Goal: Task Accomplishment & Management: Manage account settings

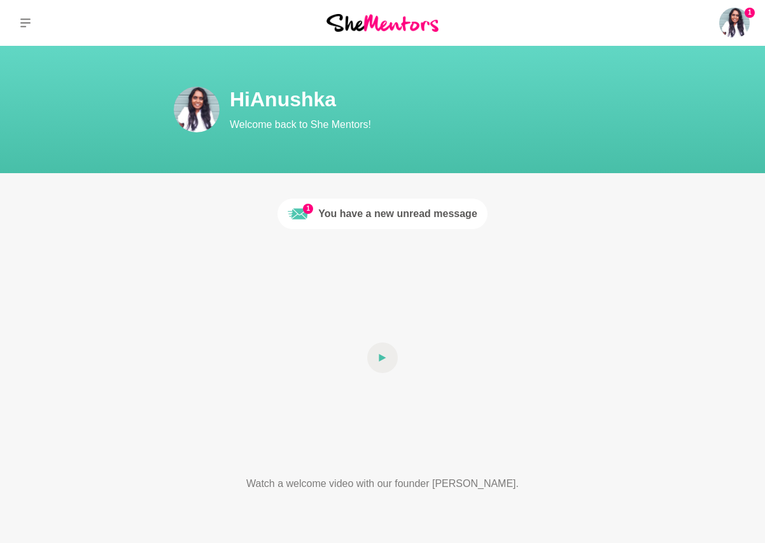
click at [323, 216] on div "You have a new unread message" at bounding box center [397, 213] width 159 height 15
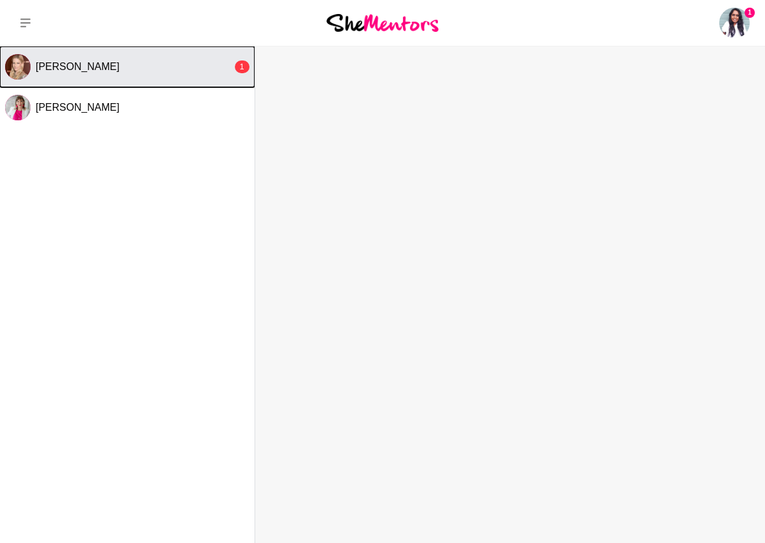
click at [112, 70] on span "[PERSON_NAME]" at bounding box center [78, 66] width 84 height 11
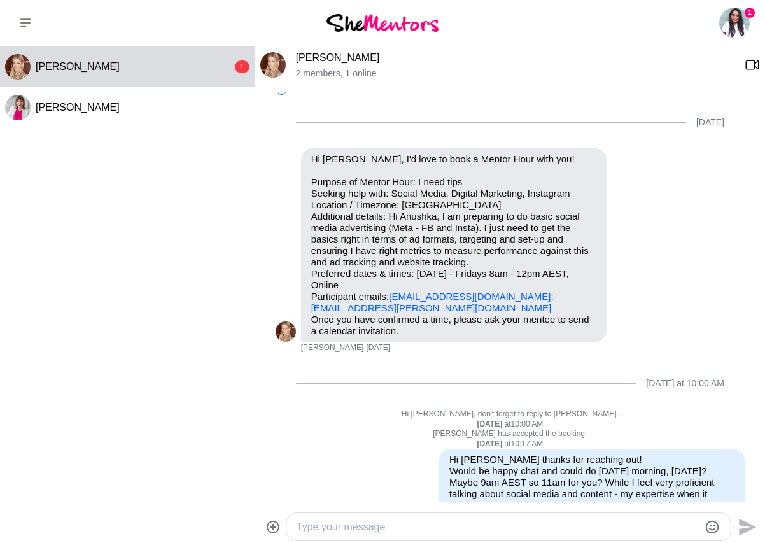
scroll to position [218, 0]
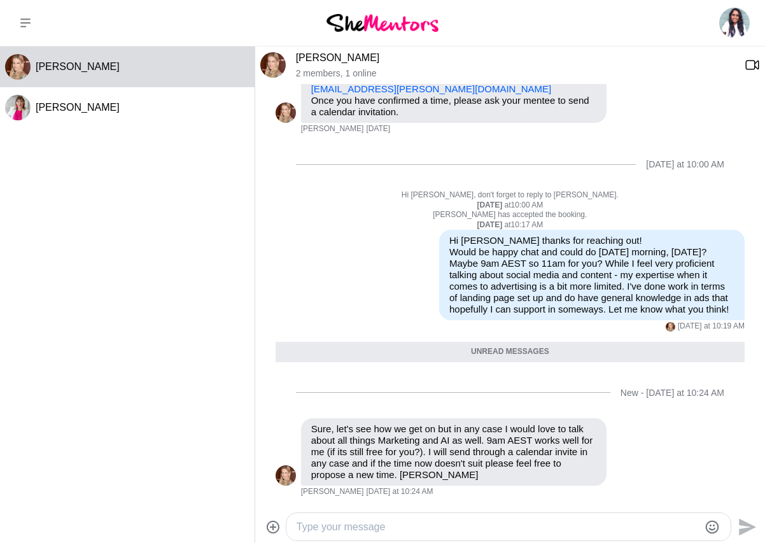
click at [325, 523] on textarea "Type your message" at bounding box center [497, 526] width 403 height 15
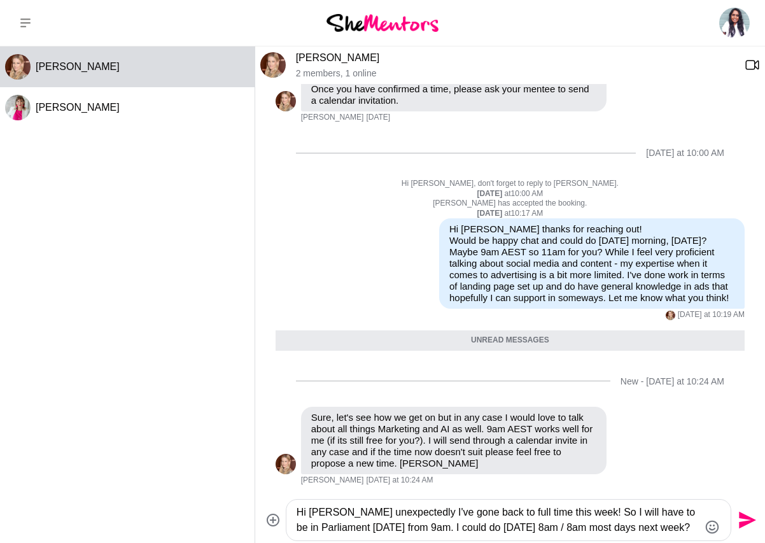
click at [438, 525] on textarea "Hi [PERSON_NAME] unexpectedly I've gone back to full time this week! So I will …" at bounding box center [497, 520] width 403 height 31
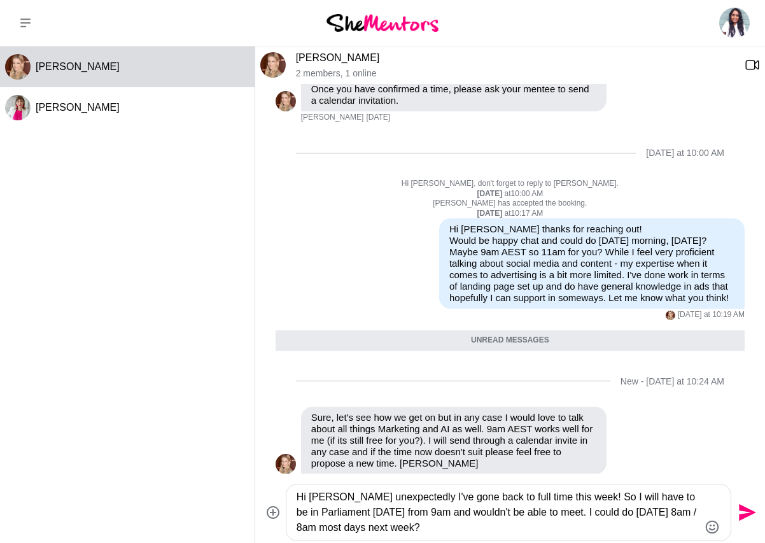
click at [681, 511] on textarea "Hi [PERSON_NAME] unexpectedly I've gone back to full time this week! So I will …" at bounding box center [497, 512] width 403 height 46
type textarea "Hi [PERSON_NAME] unexpectedly I've gone back to full time this week! So I will …"
click at [751, 511] on icon "Send" at bounding box center [747, 512] width 17 height 17
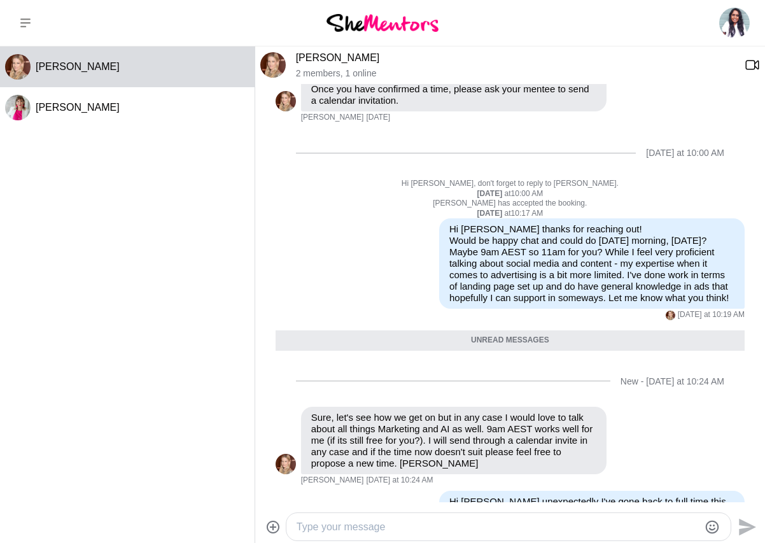
scroll to position [289, 0]
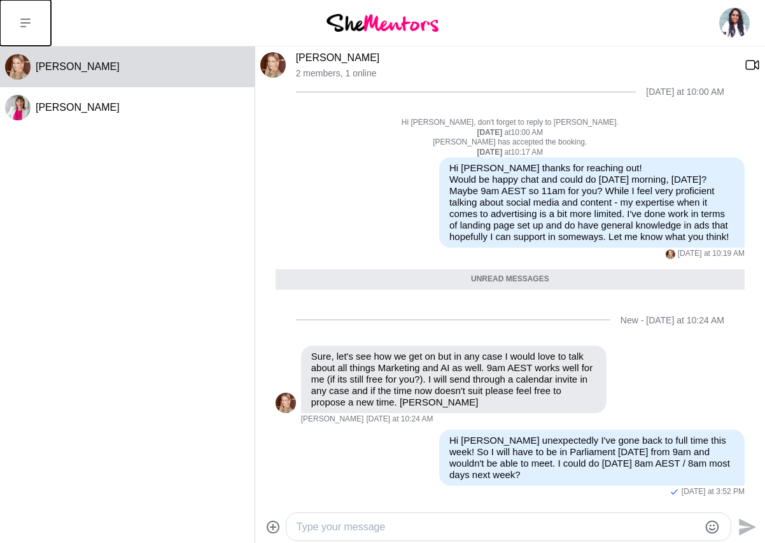
click at [27, 20] on icon at bounding box center [25, 23] width 10 height 10
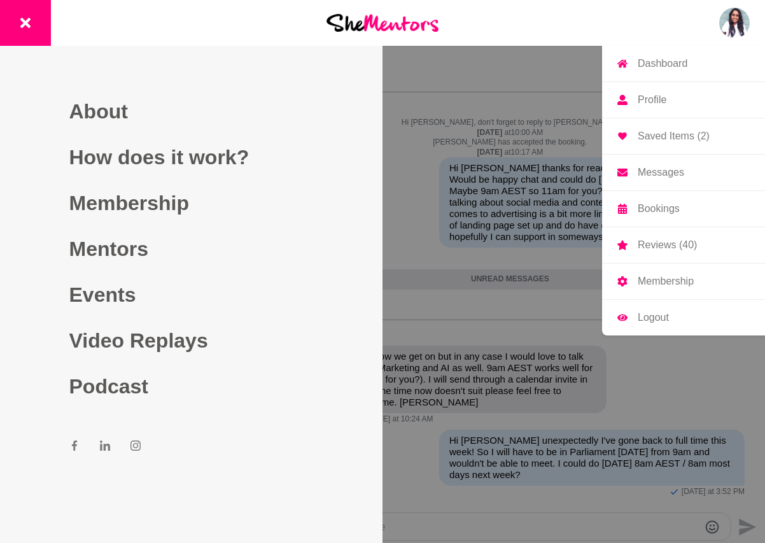
click at [730, 27] on img at bounding box center [734, 23] width 31 height 31
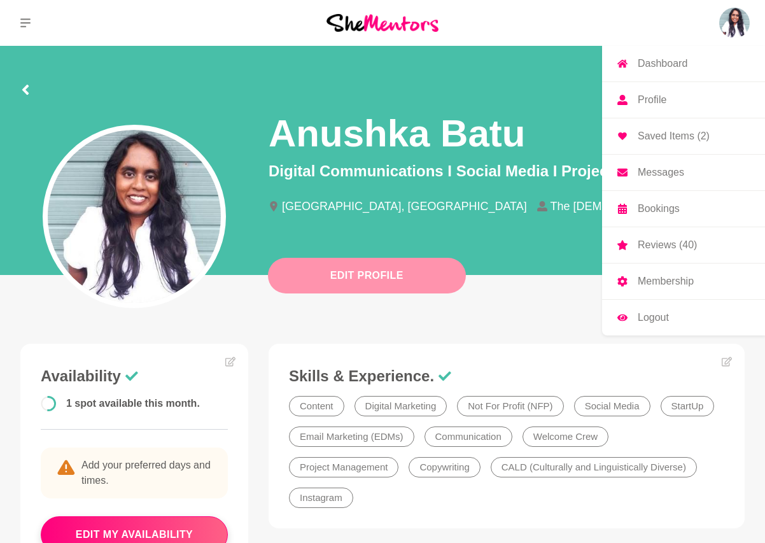
click at [428, 273] on button "Edit Profile" at bounding box center [367, 276] width 198 height 36
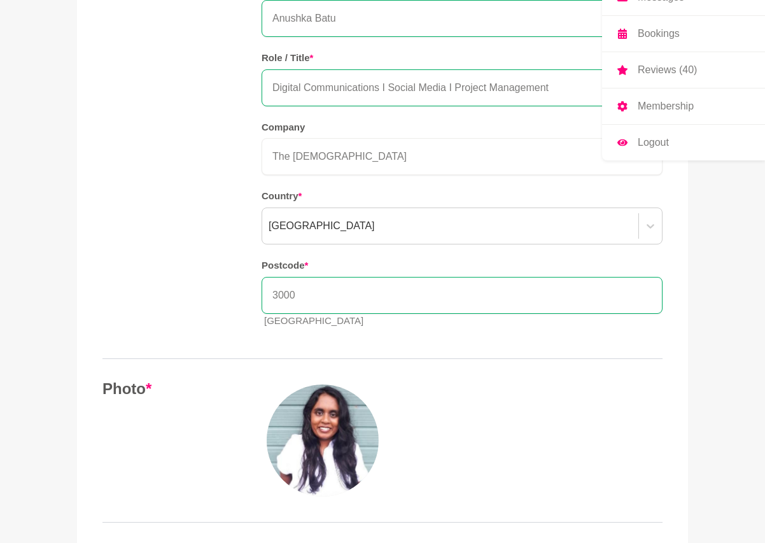
scroll to position [180, 0]
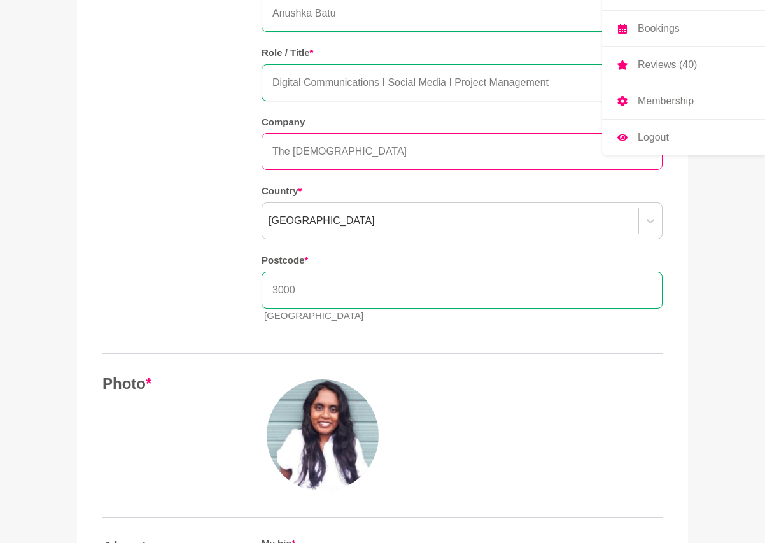
click at [375, 153] on input "The [DEMOGRAPHIC_DATA]" at bounding box center [461, 151] width 401 height 37
drag, startPoint x: 373, startPoint y: 151, endPoint x: 293, endPoint y: 152, distance: 80.8
click at [293, 152] on input "The [DEMOGRAPHIC_DATA]" at bounding box center [461, 151] width 401 height 37
click at [294, 152] on input "The [DEMOGRAPHIC_DATA]" at bounding box center [461, 151] width 401 height 37
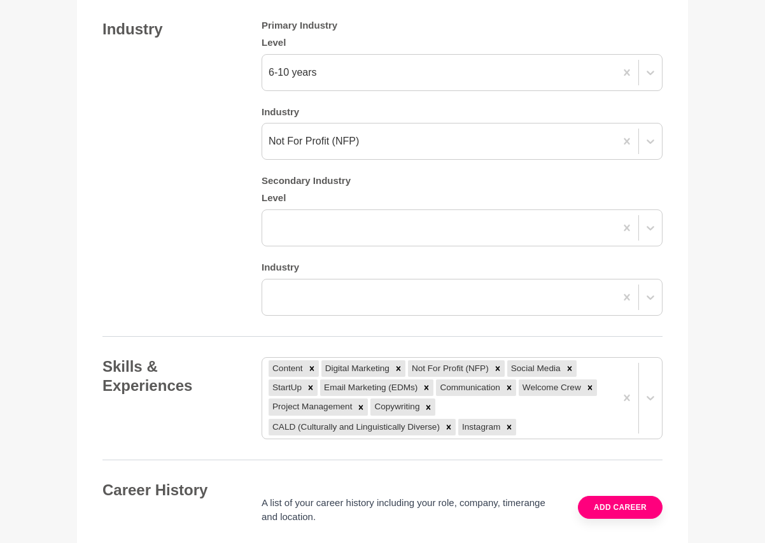
scroll to position [1295, 0]
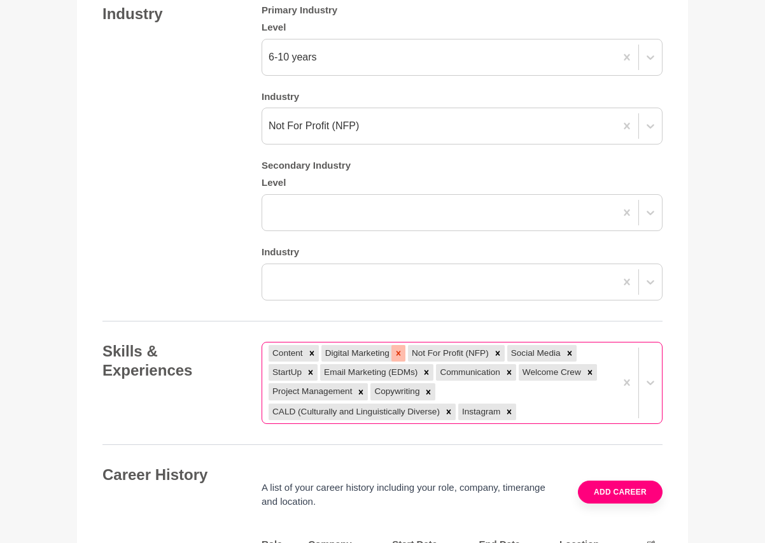
click at [403, 356] on icon at bounding box center [398, 353] width 9 height 9
type input "The Greens"
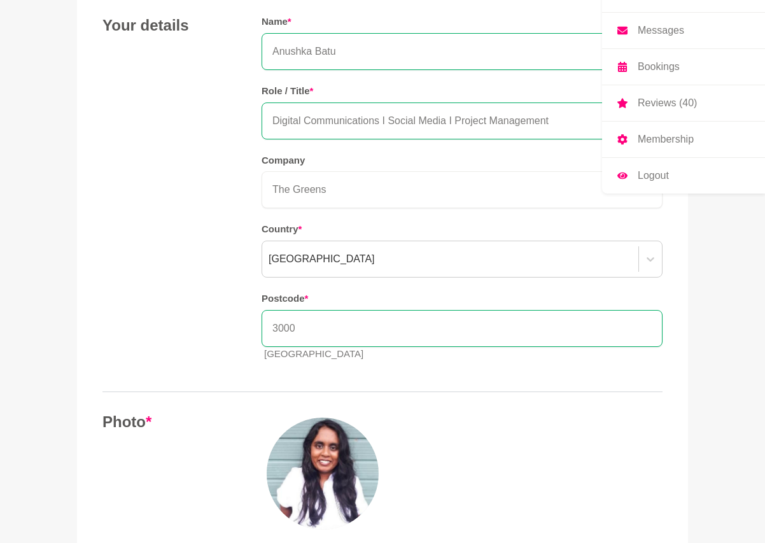
scroll to position [0, 0]
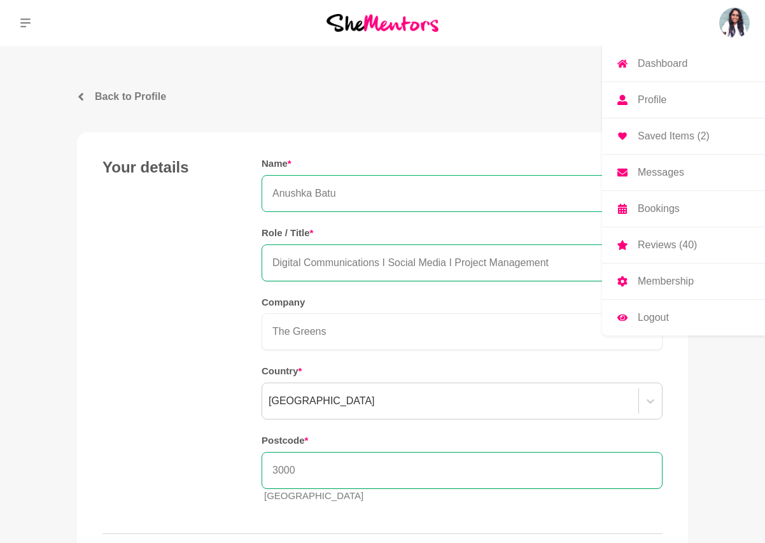
click at [429, 184] on input "Anushka Batu" at bounding box center [461, 193] width 401 height 37
click at [426, 190] on input "Anushka Batu" at bounding box center [461, 193] width 401 height 37
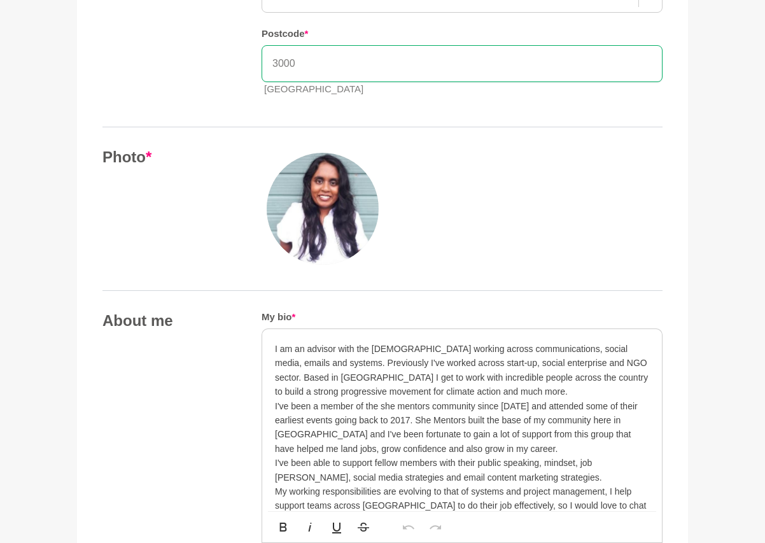
scroll to position [452, 0]
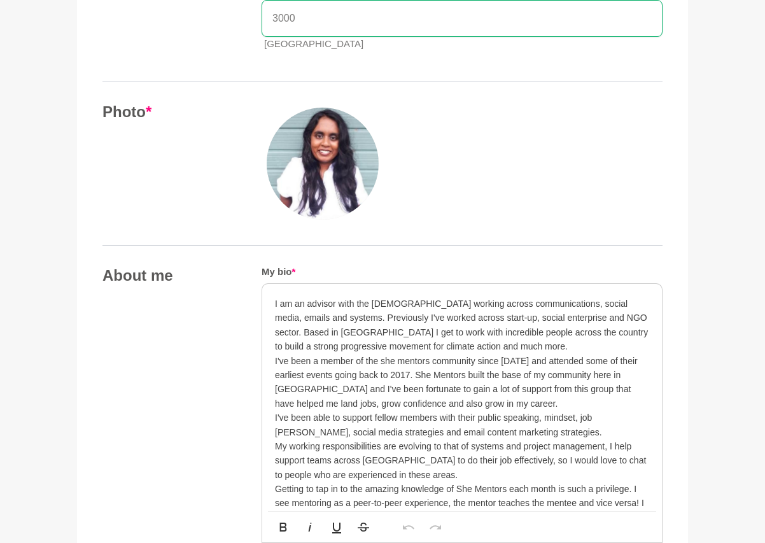
type input "[PERSON_NAME]"
click at [272, 359] on div "I am an advisor with the [DEMOGRAPHIC_DATA] working across communications, soci…" at bounding box center [462, 418] width 400 height 268
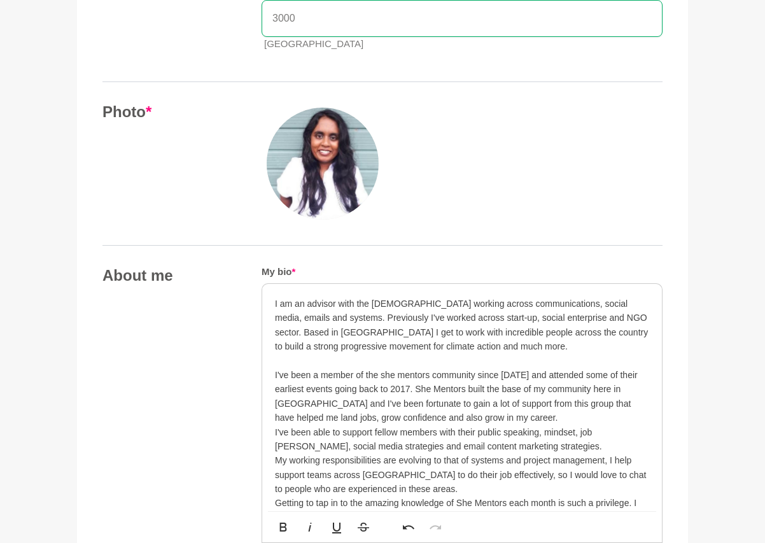
click at [564, 417] on p "I've been a member of the she mentors community since [DATE] and attended some …" at bounding box center [462, 396] width 374 height 57
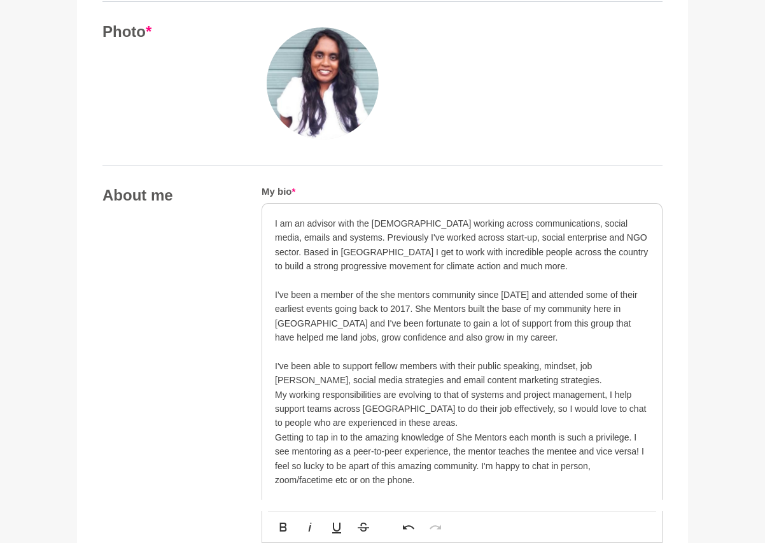
scroll to position [541, 0]
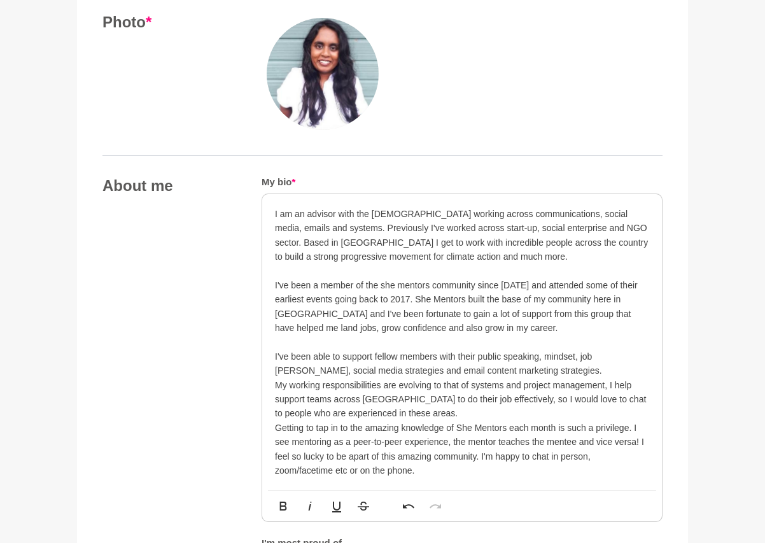
click at [537, 367] on p "I've been able to support fellow members with their public speaking, mindset, j…" at bounding box center [462, 363] width 374 height 29
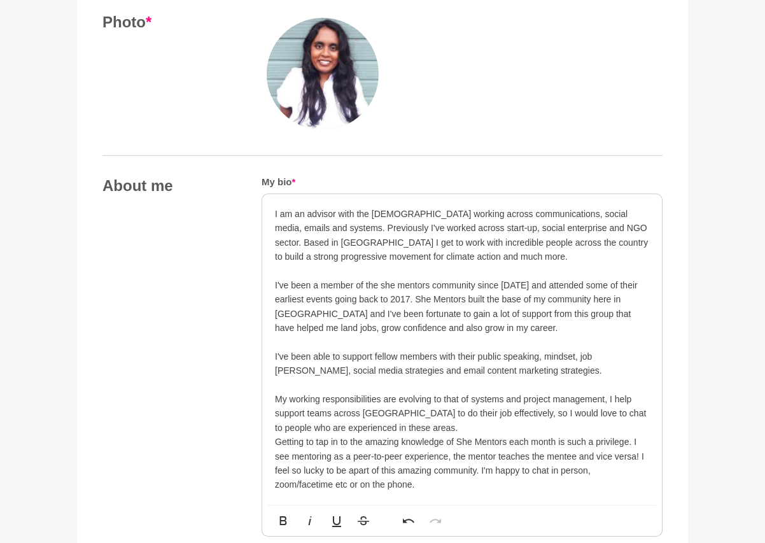
click at [485, 430] on p "My working responsibilities are evolving to that of systems and project managem…" at bounding box center [462, 413] width 374 height 43
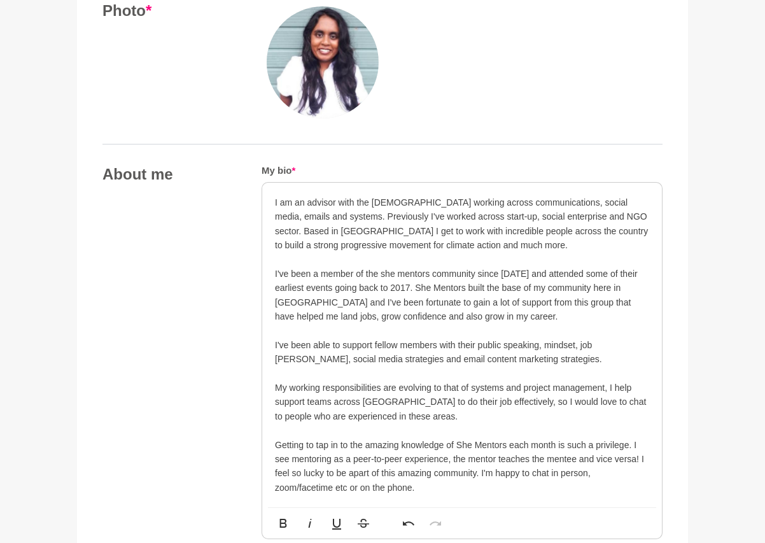
scroll to position [549, 0]
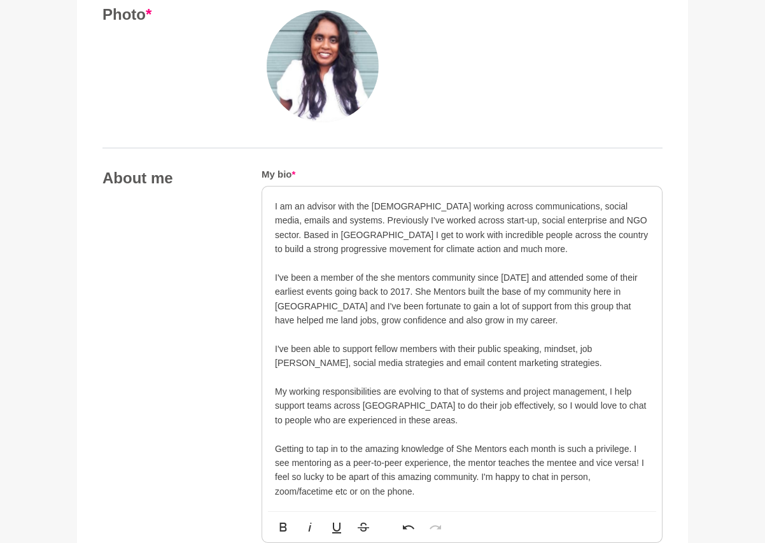
click at [393, 202] on p "I am an advisor with the [DEMOGRAPHIC_DATA] working across communications, soci…" at bounding box center [462, 227] width 374 height 57
click at [357, 219] on p "I am an advisor with the [DEMOGRAPHIC_DATA] working across communications, soci…" at bounding box center [462, 227] width 374 height 57
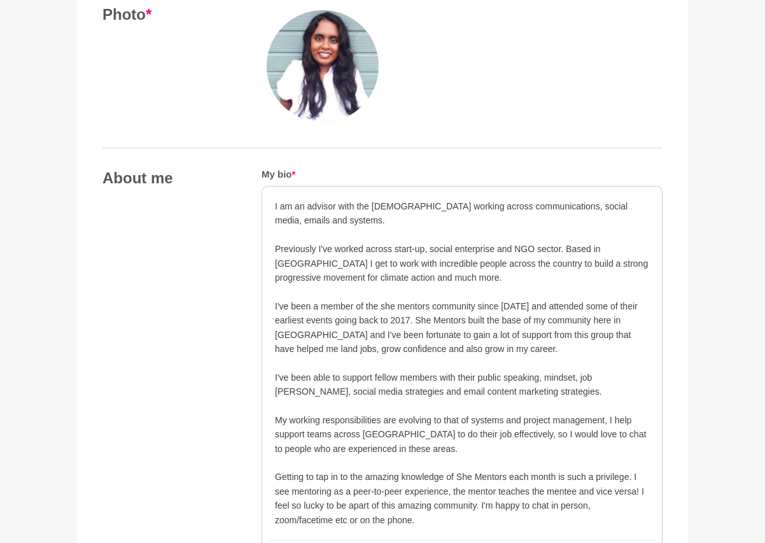
click at [366, 221] on p "I am an advisor with the [DEMOGRAPHIC_DATA] working across communications, soci…" at bounding box center [462, 213] width 374 height 29
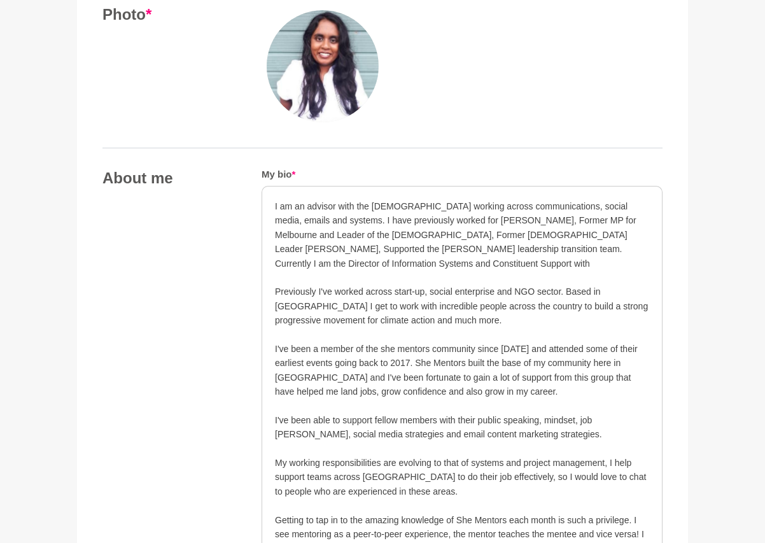
click at [400, 207] on p "I am an advisor with the [DEMOGRAPHIC_DATA] working across communications, soci…" at bounding box center [462, 234] width 374 height 71
click at [414, 270] on p "I am an advisor with the Greens working across communications, social media, em…" at bounding box center [462, 234] width 374 height 71
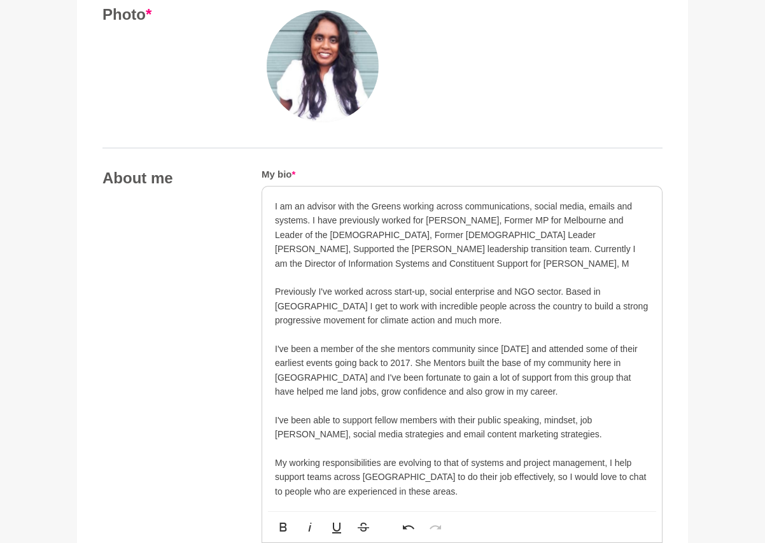
click at [545, 323] on p "Previously I've worked across start-up, social enterprise and NGO sector. Based…" at bounding box center [462, 305] width 374 height 43
click at [488, 261] on p "I am an advisor with the Greens working across communications, social media, em…" at bounding box center [462, 234] width 374 height 71
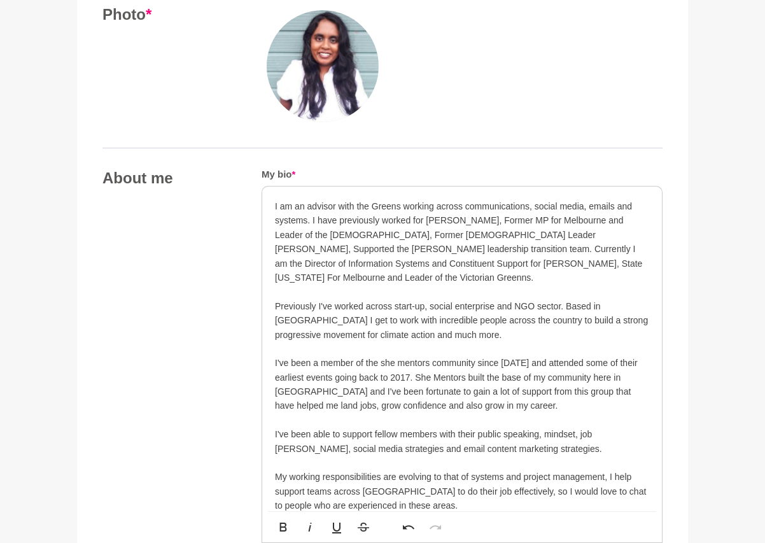
click at [362, 320] on p "Previously I've worked across start-up, social enterprise and NGO sector. Based…" at bounding box center [462, 320] width 374 height 43
click at [332, 274] on p "I am an advisor with the Greens working across communications, social media, em…" at bounding box center [462, 241] width 374 height 85
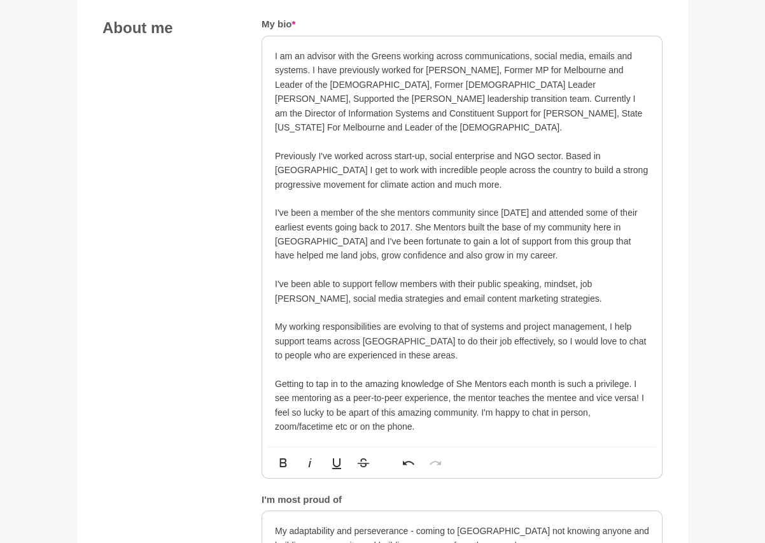
scroll to position [704, 0]
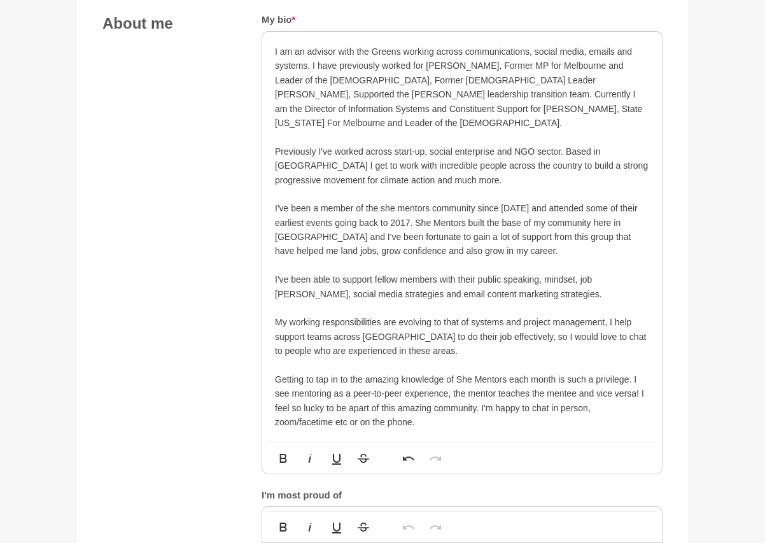
click at [382, 341] on p "My working responsibilities are evolving to that of systems and project managem…" at bounding box center [462, 336] width 374 height 43
click at [555, 349] on p "My working responsibilities are evolving to that of systems and project managem…" at bounding box center [462, 336] width 374 height 43
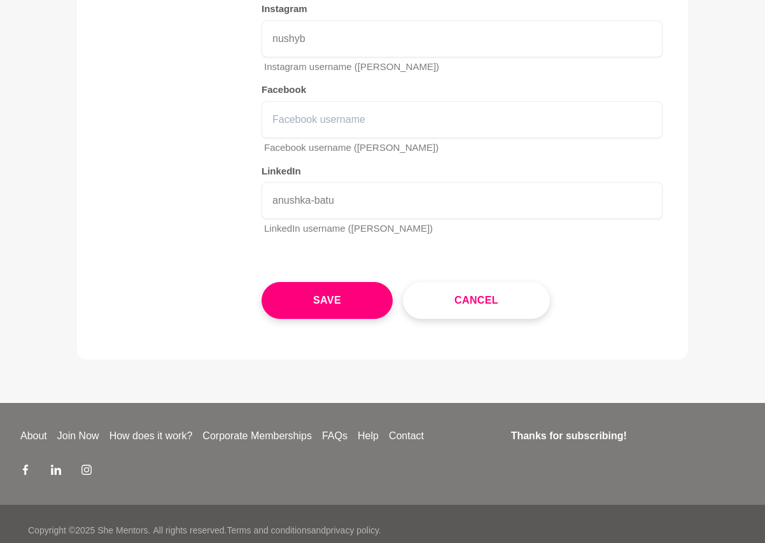
scroll to position [2147, 0]
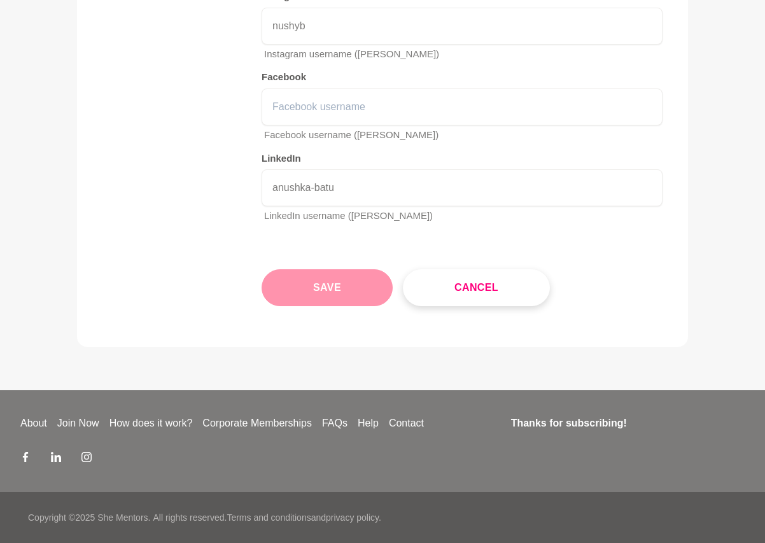
click at [361, 293] on button "Save" at bounding box center [326, 287] width 131 height 37
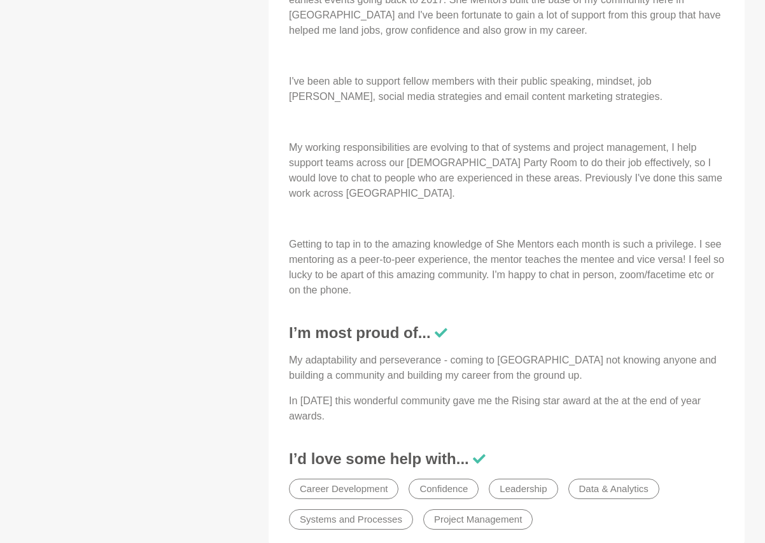
scroll to position [1055, 0]
